Goal: Task Accomplishment & Management: Manage account settings

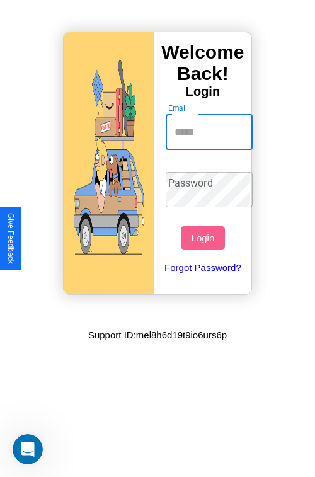
click at [211, 132] on input "Email" at bounding box center [210, 132] width 88 height 35
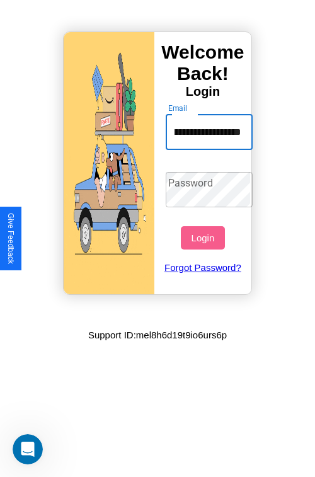
scroll to position [0, 61]
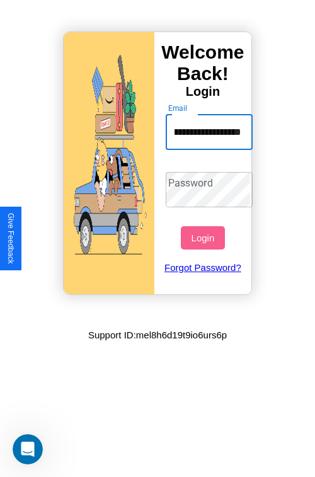
type input "**********"
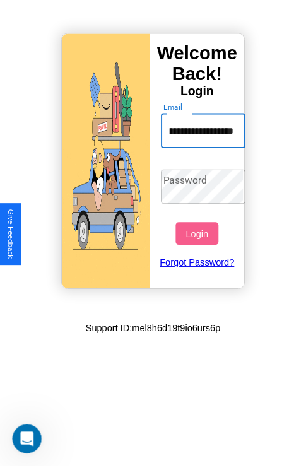
scroll to position [0, 0]
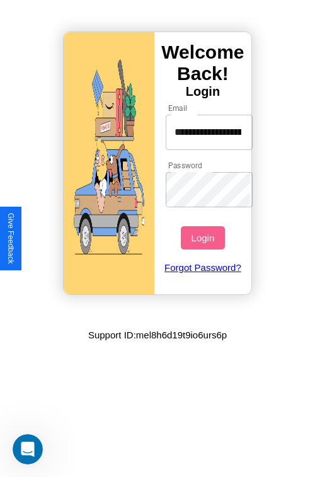
click at [204, 238] on button "Login" at bounding box center [202, 237] width 43 height 23
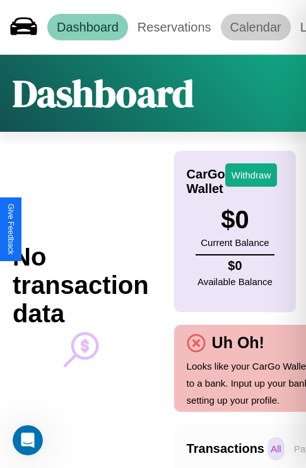
click at [255, 26] on link "Calendar" at bounding box center [256, 27] width 70 height 26
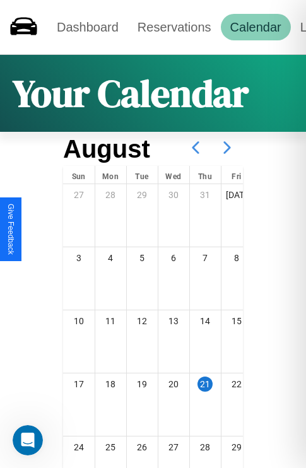
click at [227, 148] on icon at bounding box center [227, 148] width 32 height 32
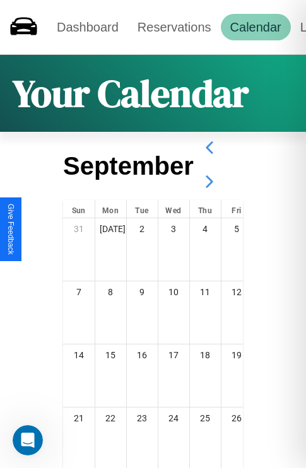
click at [209, 182] on icon at bounding box center [210, 182] width 32 height 32
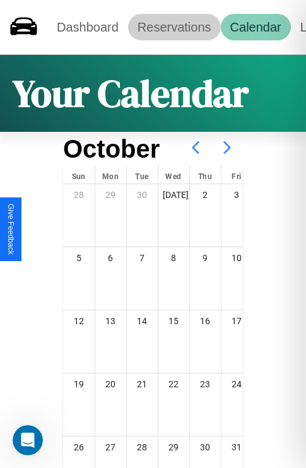
click at [174, 26] on link "Reservations" at bounding box center [174, 27] width 93 height 26
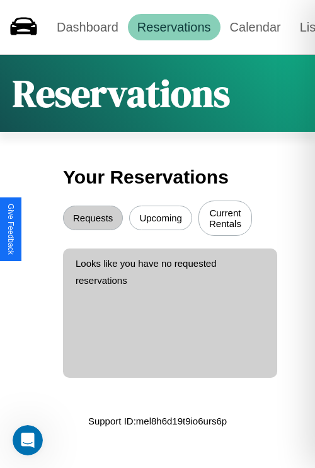
click at [161, 219] on button "Upcoming" at bounding box center [160, 218] width 63 height 25
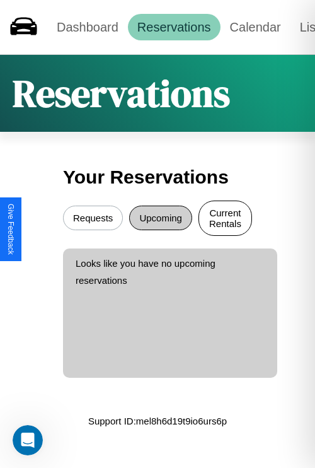
click at [225, 219] on button "Current Rentals" at bounding box center [226, 217] width 54 height 35
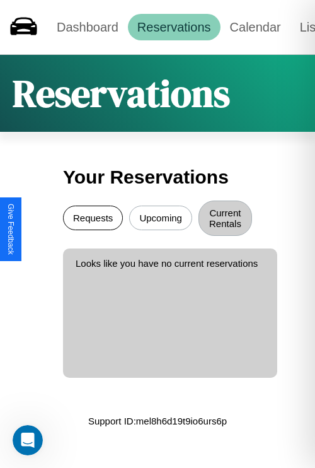
click at [93, 219] on button "Requests" at bounding box center [93, 218] width 60 height 25
